Goal: Transaction & Acquisition: Purchase product/service

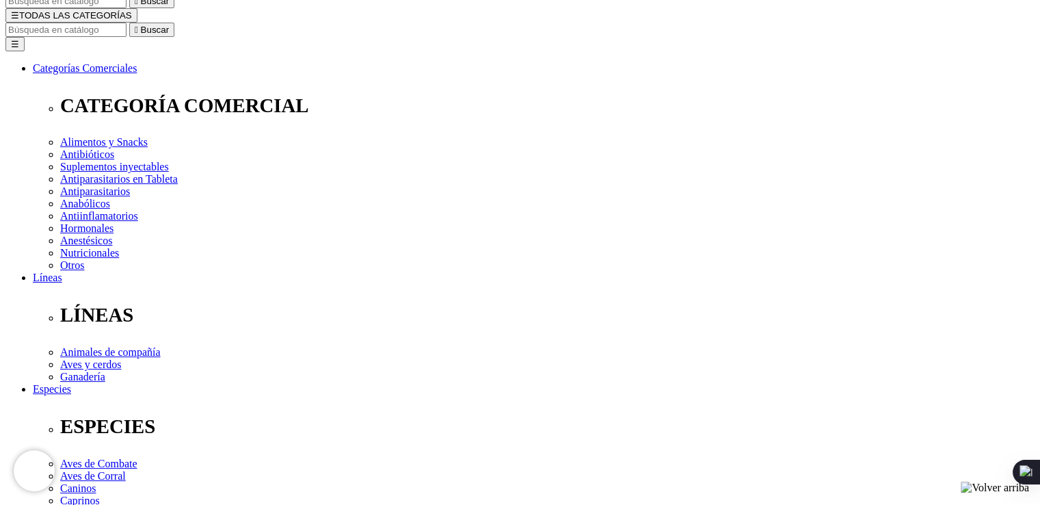
scroll to position [274, 0]
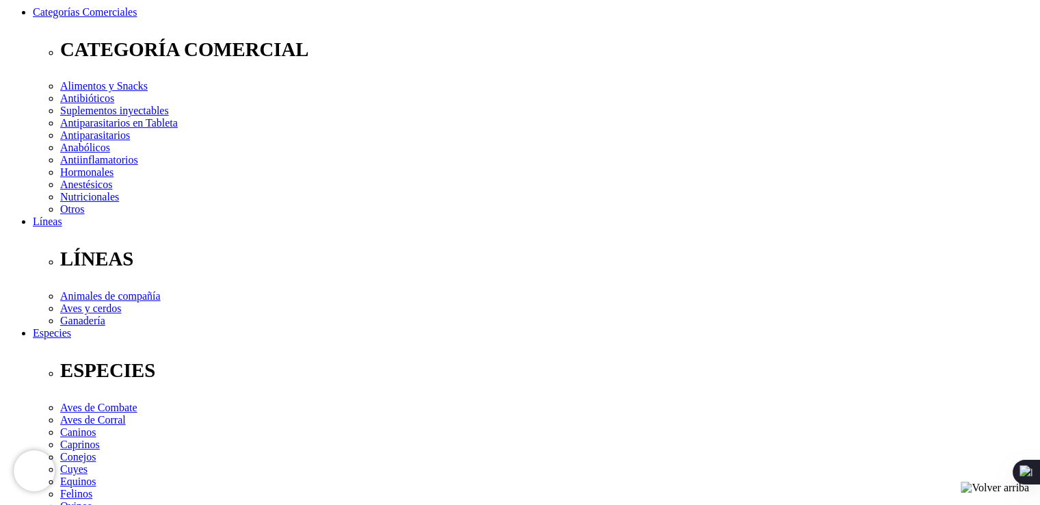
scroll to position [0, 0]
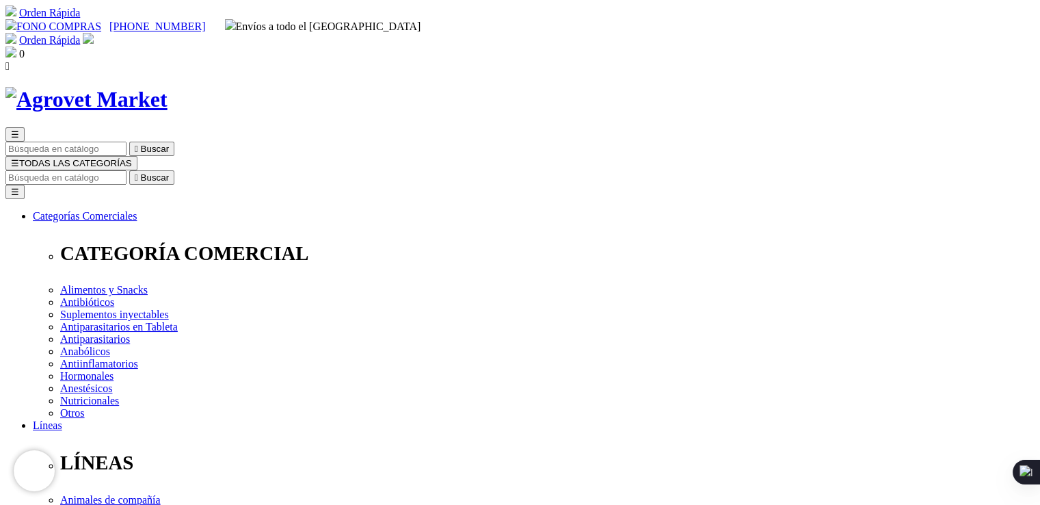
click at [137, 156] on button "☰ TODAS LAS CATEGORÍAS" at bounding box center [71, 163] width 132 height 14
drag, startPoint x: 470, startPoint y: 165, endPoint x: 520, endPoint y: 120, distance: 67.3
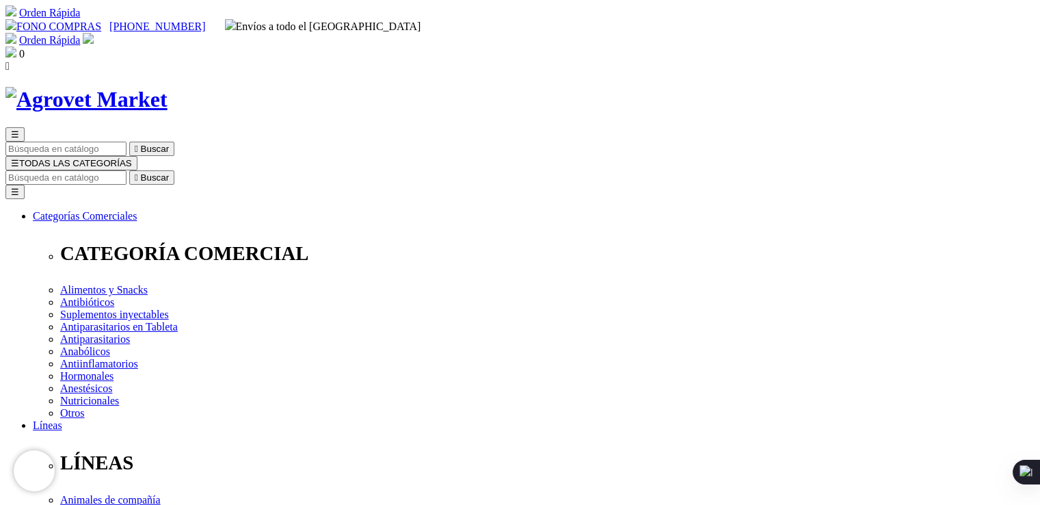
click at [19, 158] on span "☰" at bounding box center [15, 163] width 8 height 10
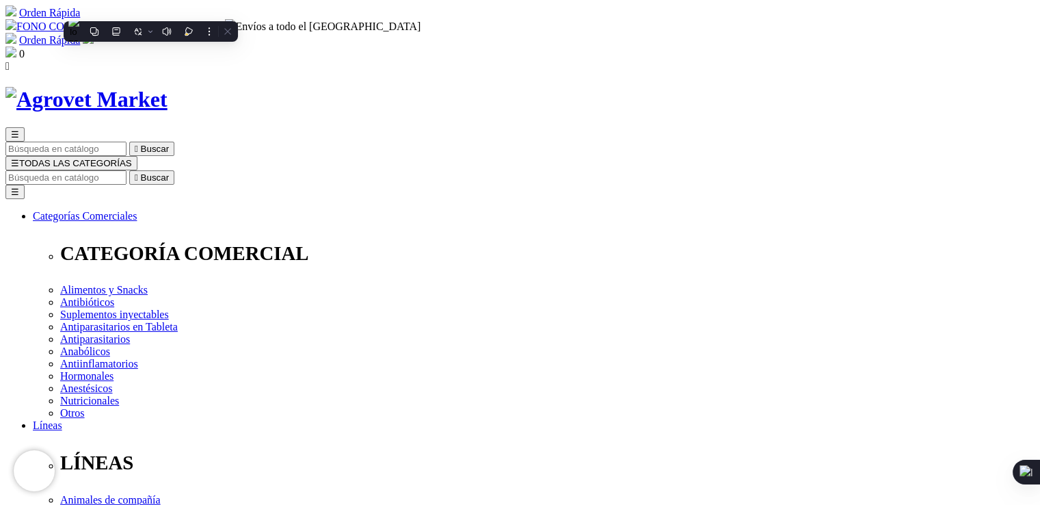
click at [127, 170] on input "Buscar" at bounding box center [65, 177] width 121 height 14
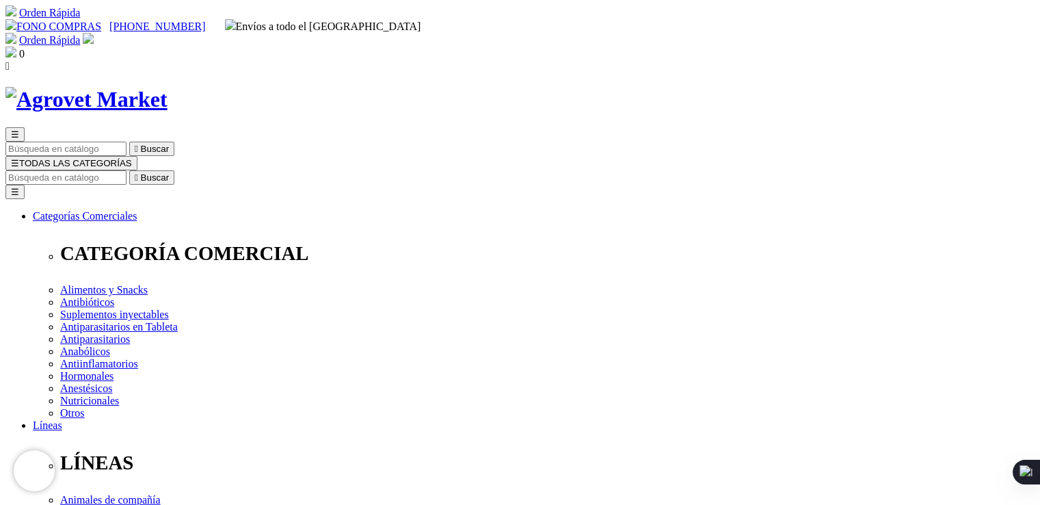
click at [127, 170] on input "Buscar" at bounding box center [65, 177] width 121 height 14
paste input "ALBENDAZOL + TRICLABENDAZOL"
type input "ALBENDAZOL + TRICLABENDAZOL"
click at [129, 170] on button " Buscar" at bounding box center [151, 177] width 45 height 14
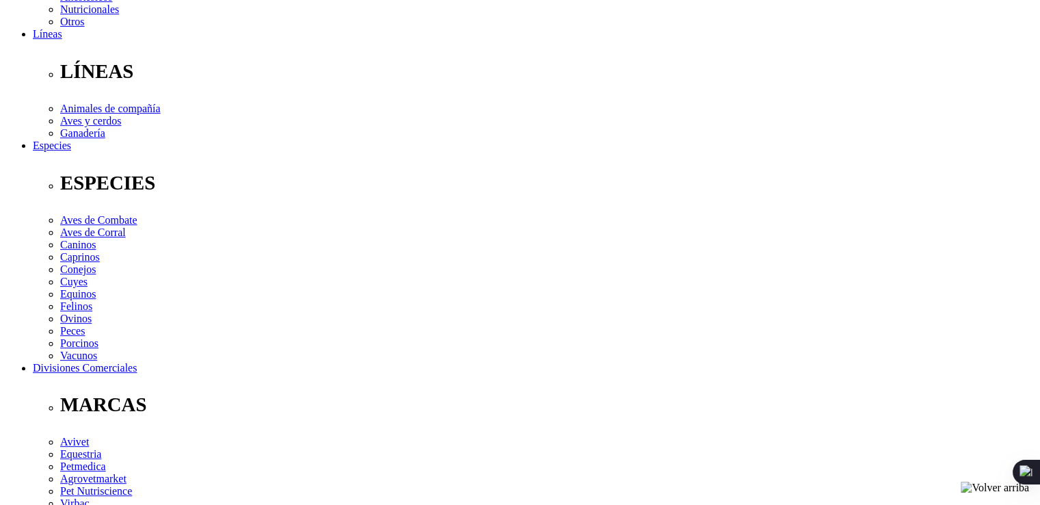
scroll to position [118, 0]
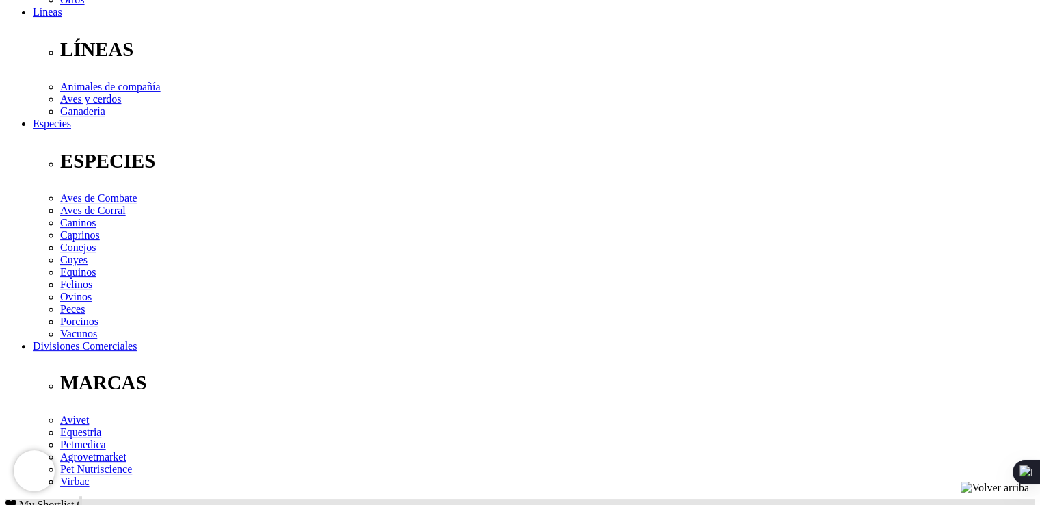
scroll to position [410, 0]
